Goal: Navigation & Orientation: Find specific page/section

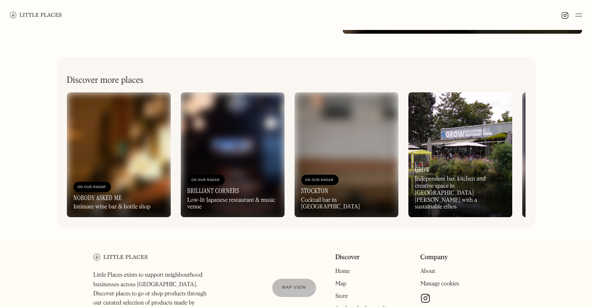
scroll to position [238, 0]
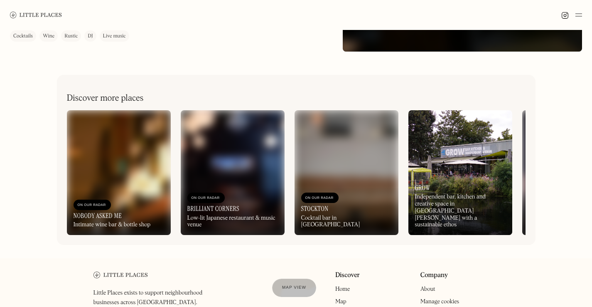
click at [245, 143] on img at bounding box center [233, 172] width 104 height 125
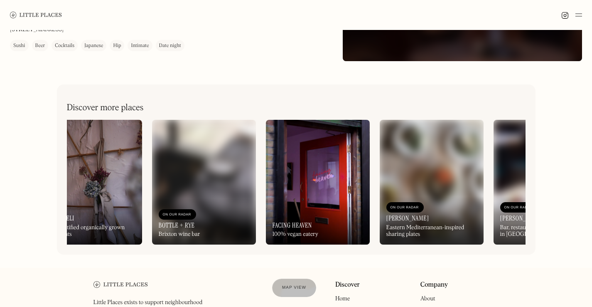
scroll to position [0, 371]
click at [354, 180] on img at bounding box center [318, 182] width 104 height 125
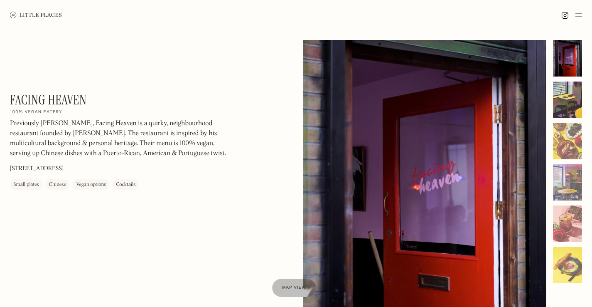
click at [558, 102] on div at bounding box center [567, 99] width 29 height 37
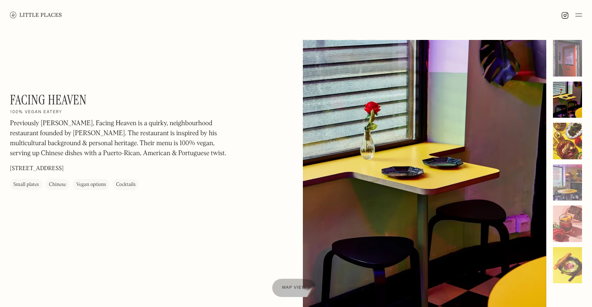
click at [565, 128] on div at bounding box center [567, 141] width 29 height 37
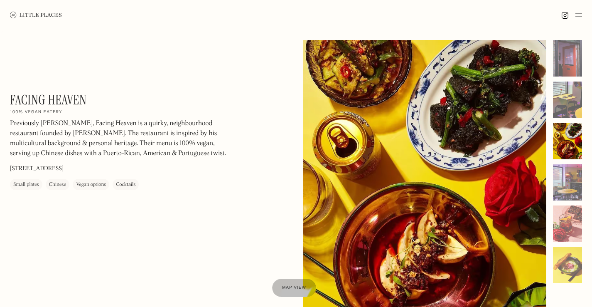
click at [569, 154] on div at bounding box center [567, 141] width 29 height 37
click at [567, 173] on div at bounding box center [567, 182] width 29 height 37
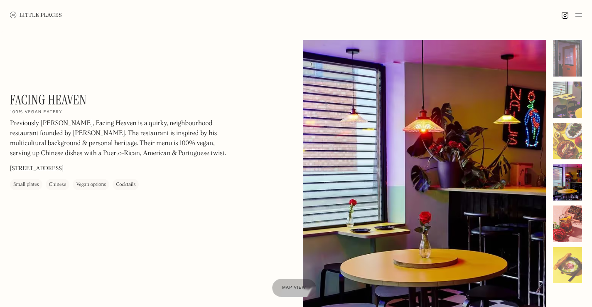
click at [567, 216] on div at bounding box center [567, 223] width 29 height 37
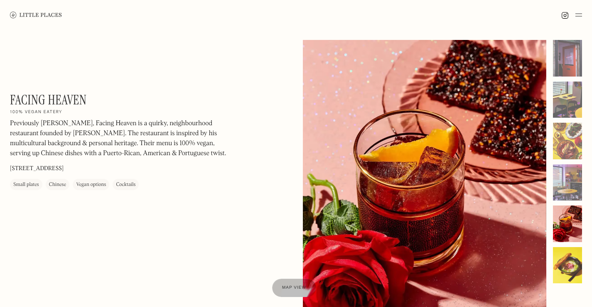
click at [571, 255] on div at bounding box center [567, 265] width 29 height 37
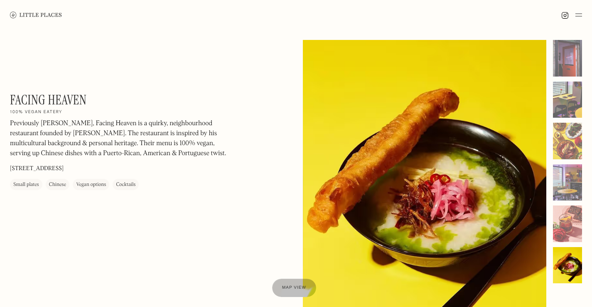
click at [39, 14] on img at bounding box center [36, 15] width 52 height 6
